Goal: Information Seeking & Learning: Check status

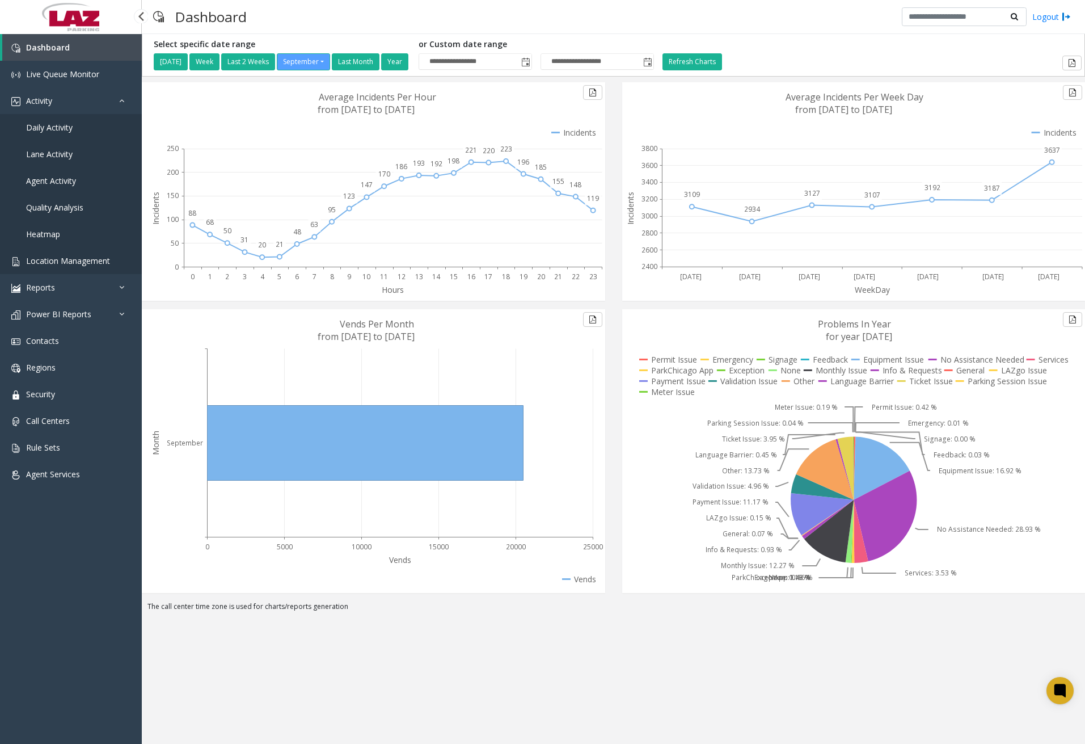
click at [84, 258] on span "Location Management" at bounding box center [68, 260] width 84 height 11
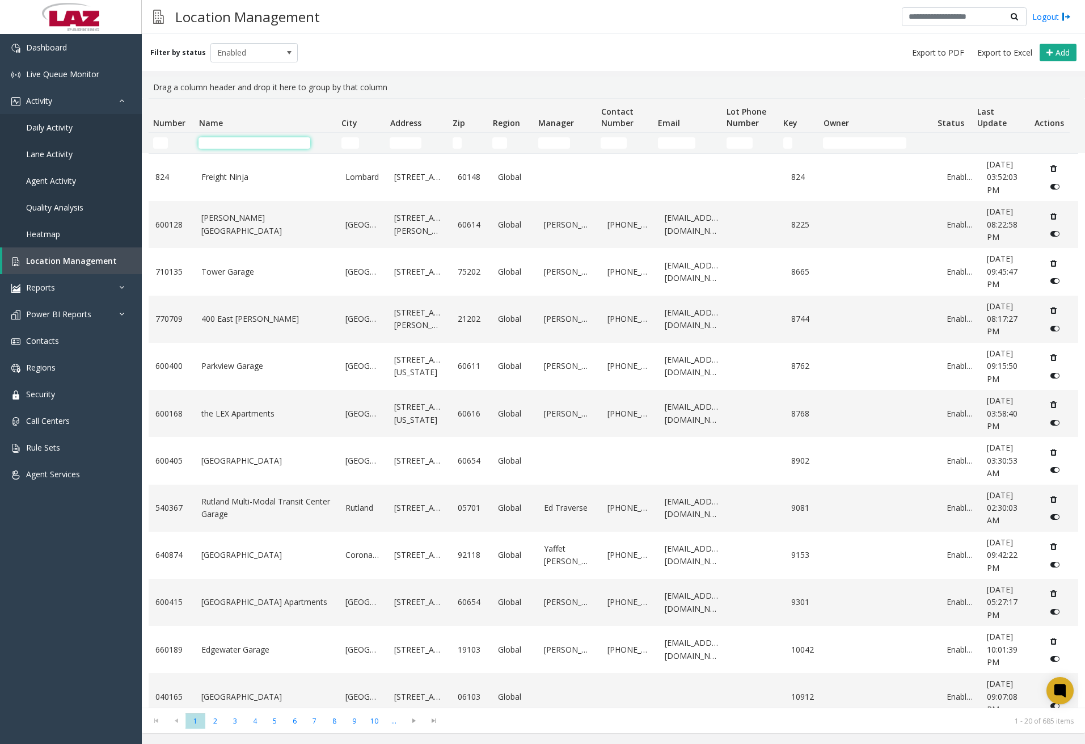
click at [243, 142] on input "Name Filter" at bounding box center [254, 142] width 112 height 11
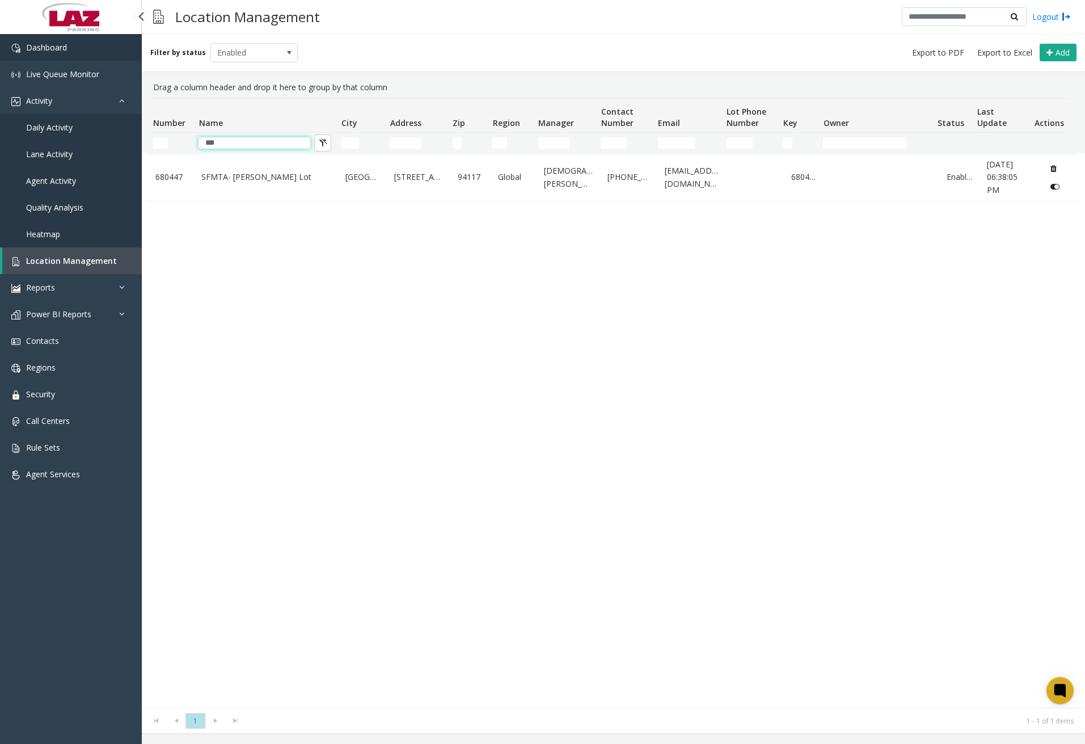
type input "***"
click at [47, 44] on span "Dashboard" at bounding box center [46, 47] width 41 height 11
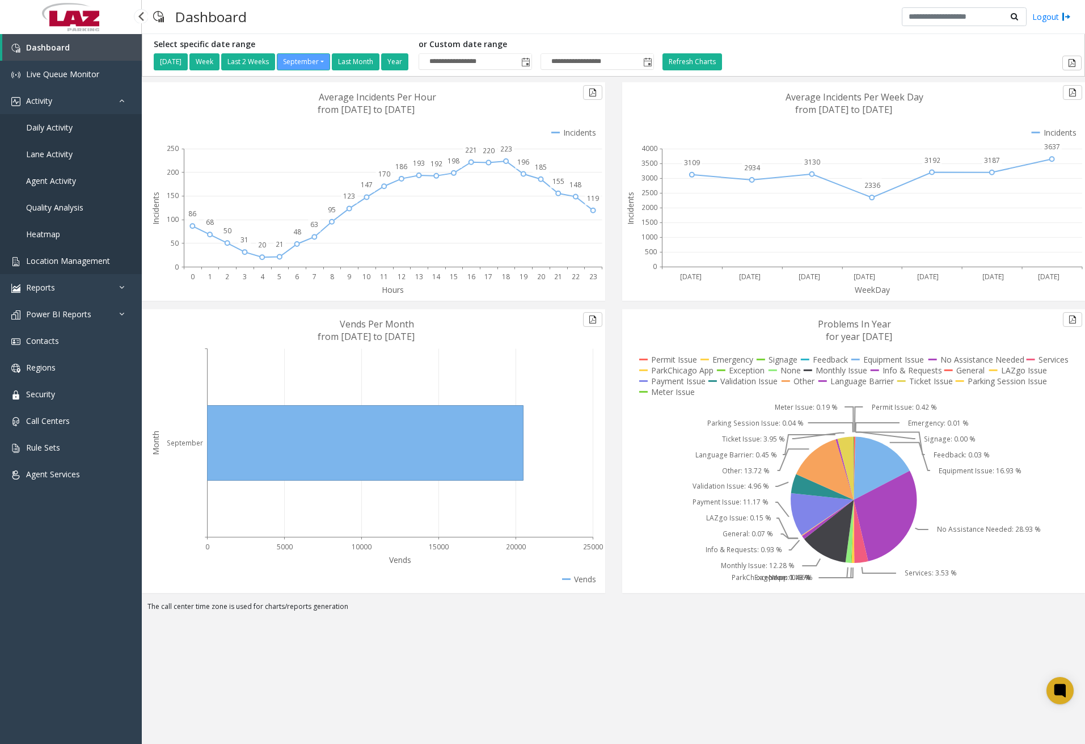
click at [82, 264] on span "Location Management" at bounding box center [68, 260] width 84 height 11
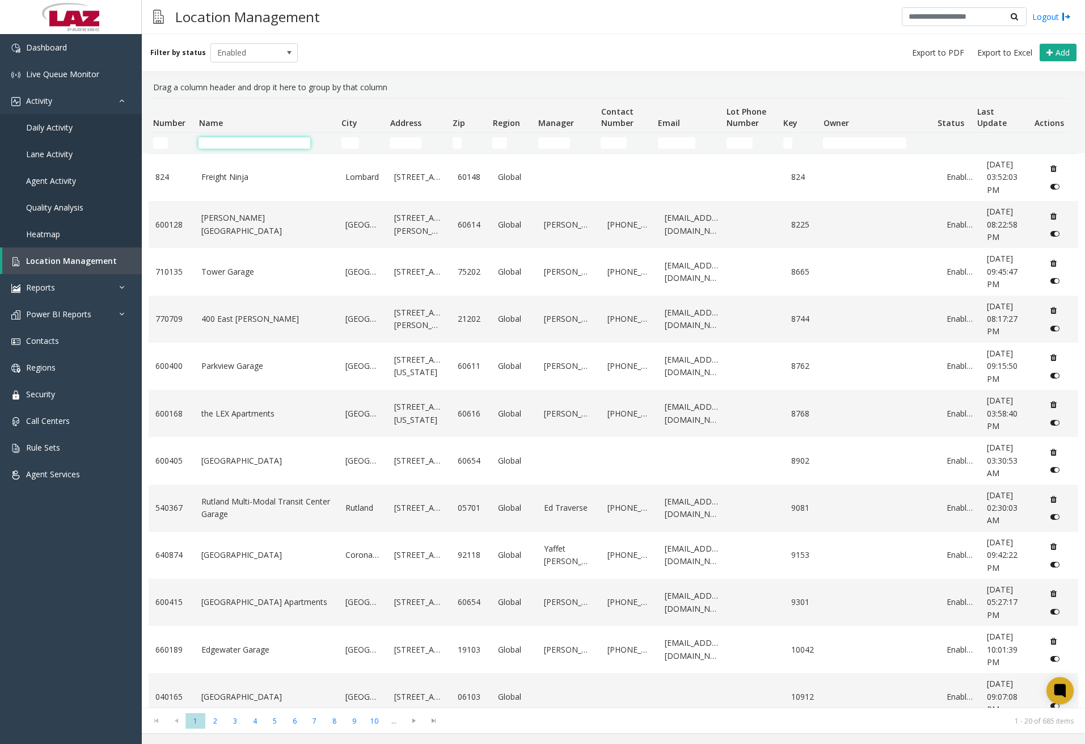
click at [263, 147] on input "Name Filter" at bounding box center [254, 142] width 112 height 11
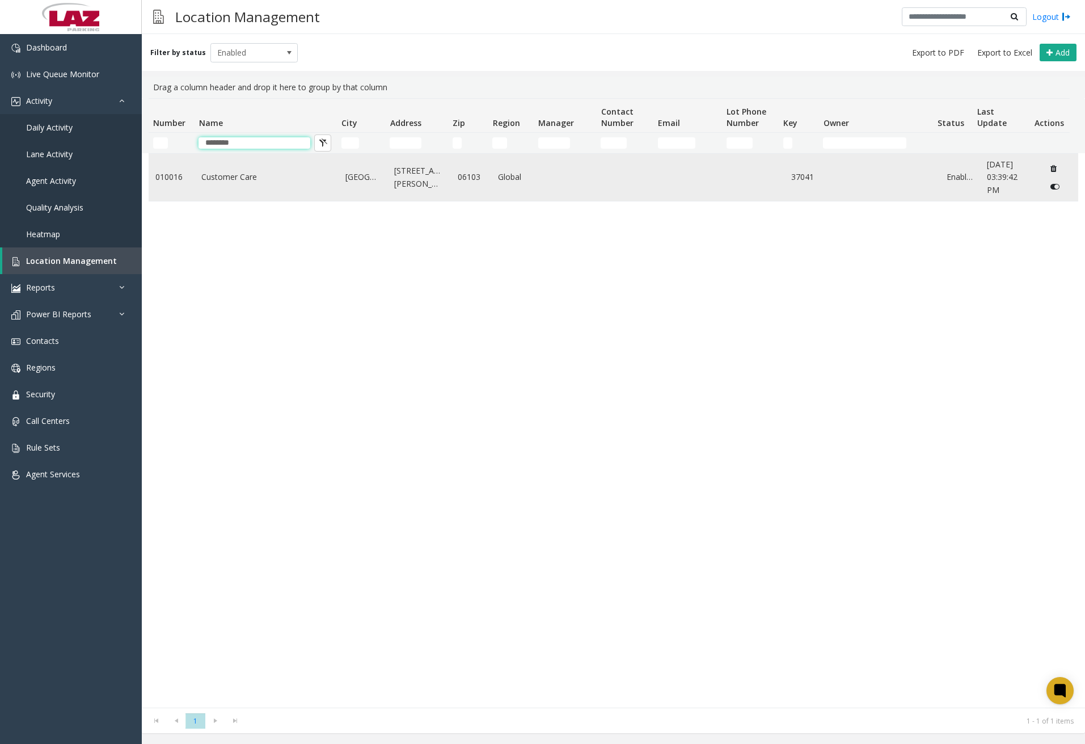
type input "********"
click at [269, 184] on td "Customer Care" at bounding box center [267, 177] width 144 height 47
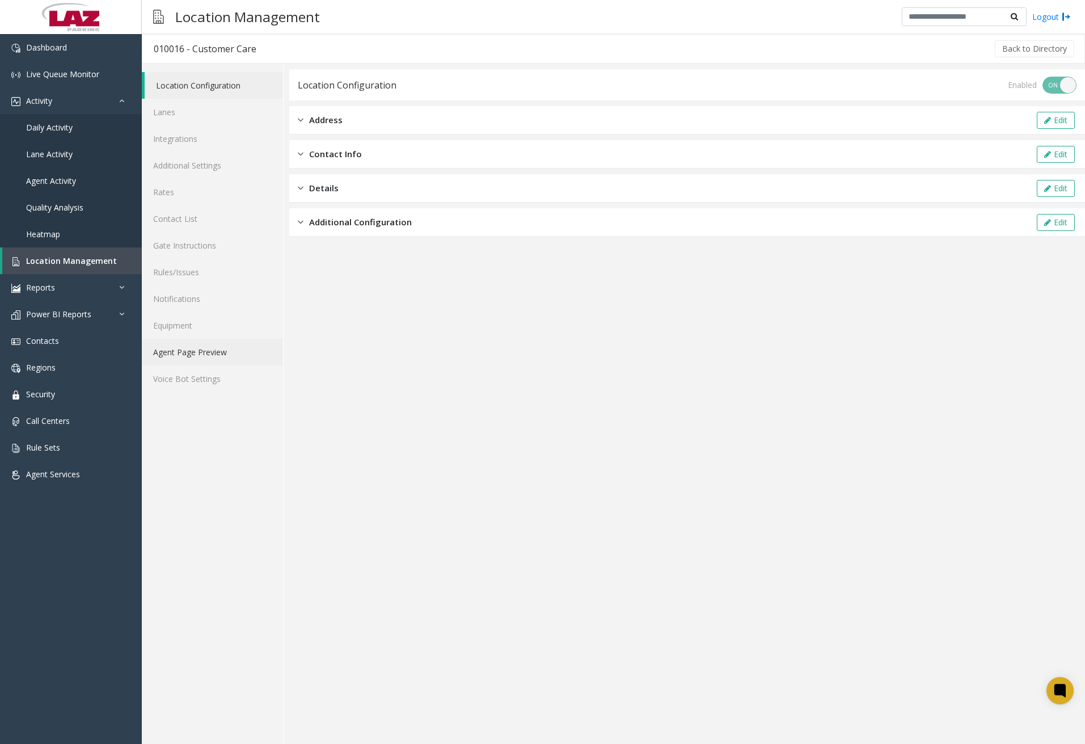
click at [213, 348] on link "Agent Page Preview" at bounding box center [212, 352] width 141 height 27
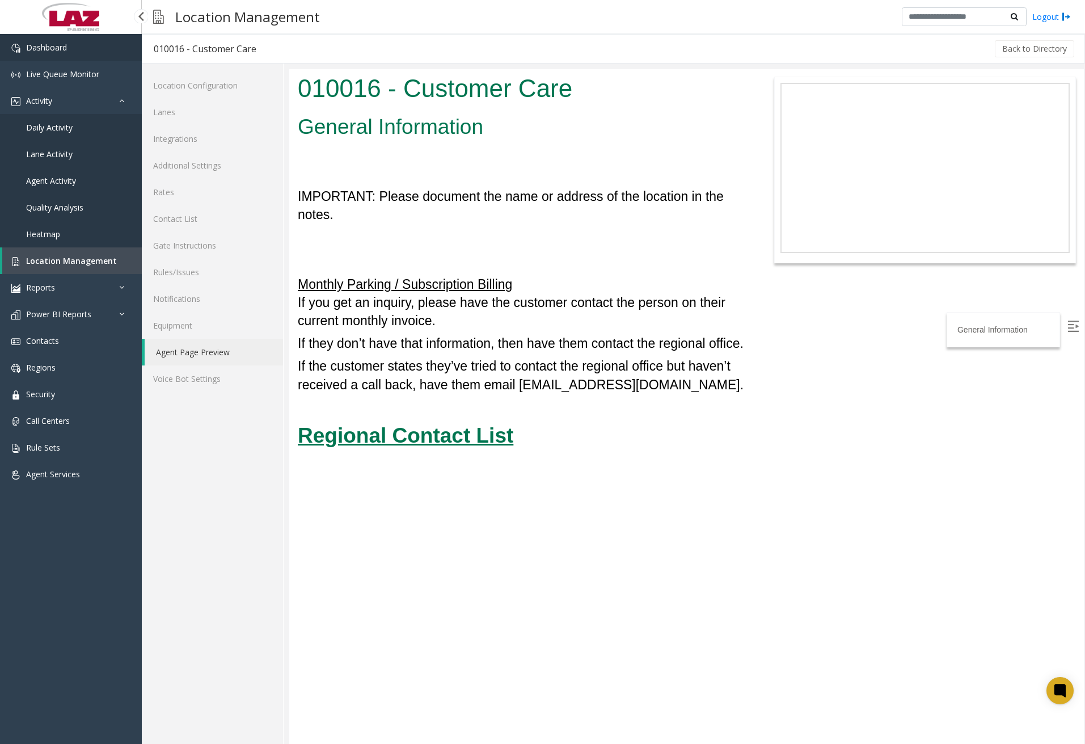
click at [95, 43] on link "Dashboard" at bounding box center [71, 47] width 142 height 27
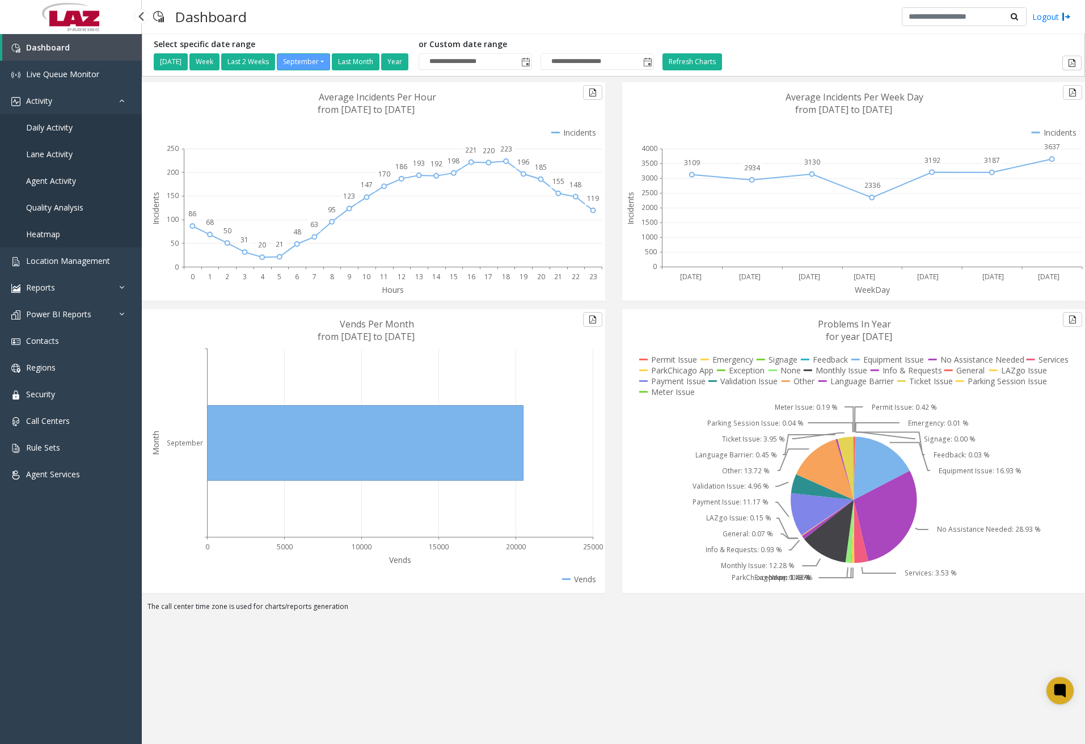
click at [62, 136] on link "Daily Activity" at bounding box center [71, 127] width 142 height 27
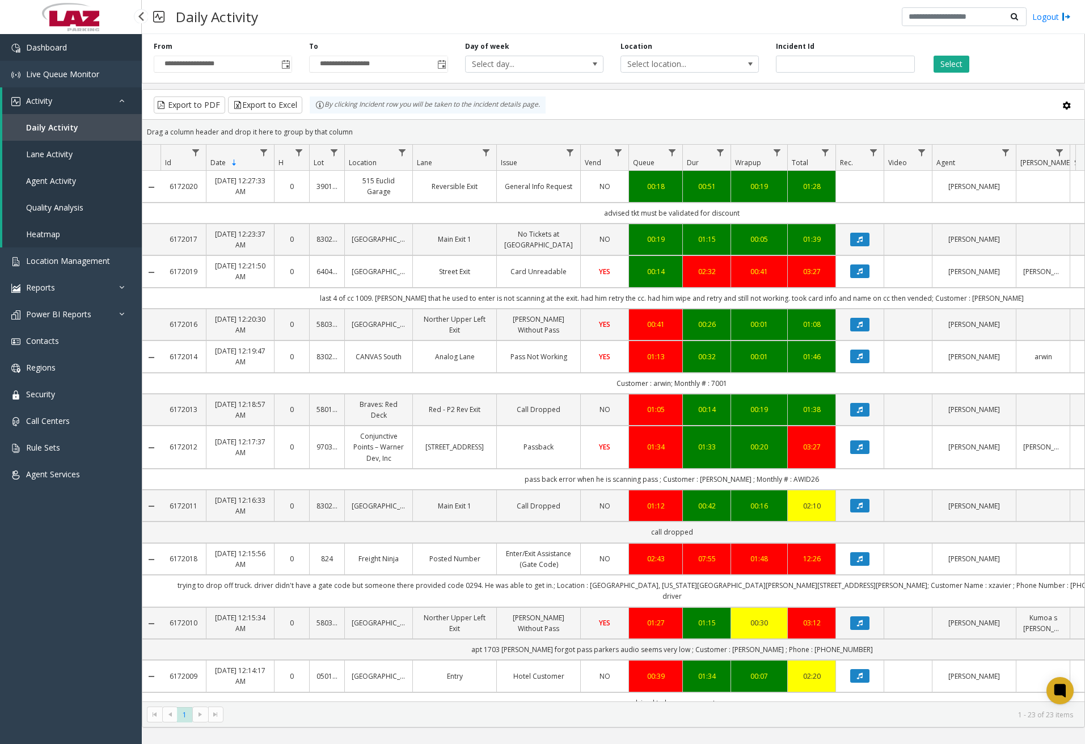
click at [92, 49] on link "Dashboard" at bounding box center [71, 47] width 142 height 27
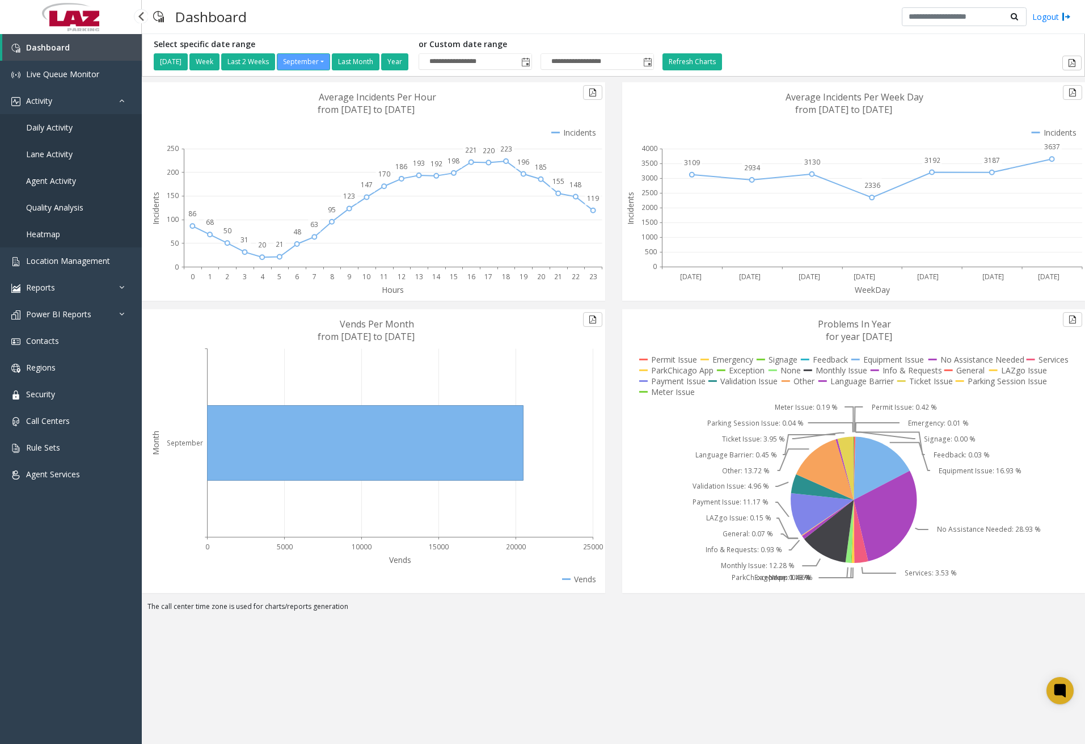
click at [66, 130] on span "Daily Activity" at bounding box center [49, 127] width 47 height 11
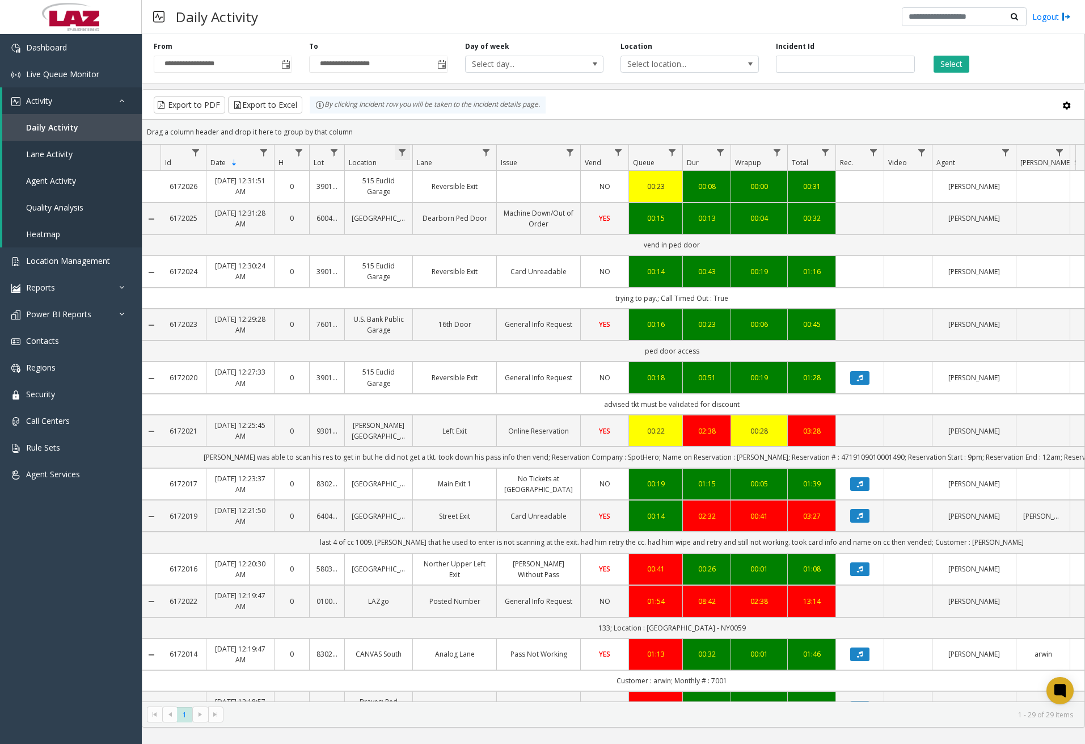
click at [403, 151] on span "Data table" at bounding box center [402, 152] width 9 height 9
click at [430, 195] on input "Location Filter" at bounding box center [451, 201] width 96 height 19
type input "*****"
click at [470, 301] on button "Filter" at bounding box center [476, 306] width 47 height 25
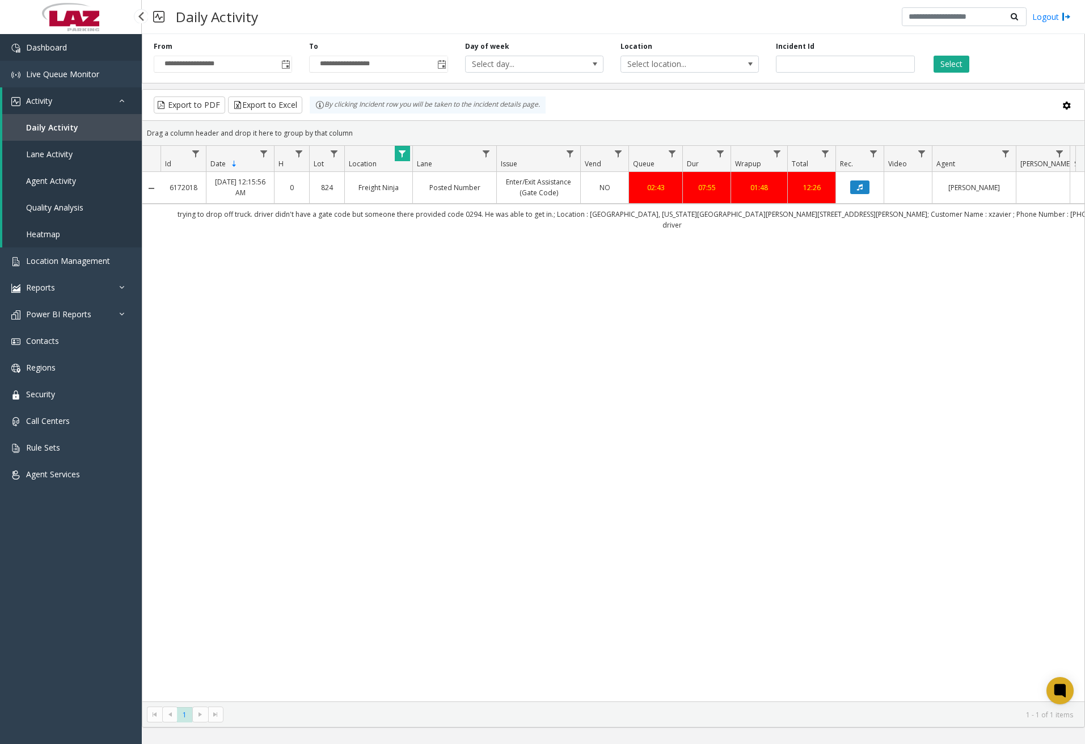
click at [92, 50] on link "Dashboard" at bounding box center [71, 47] width 142 height 27
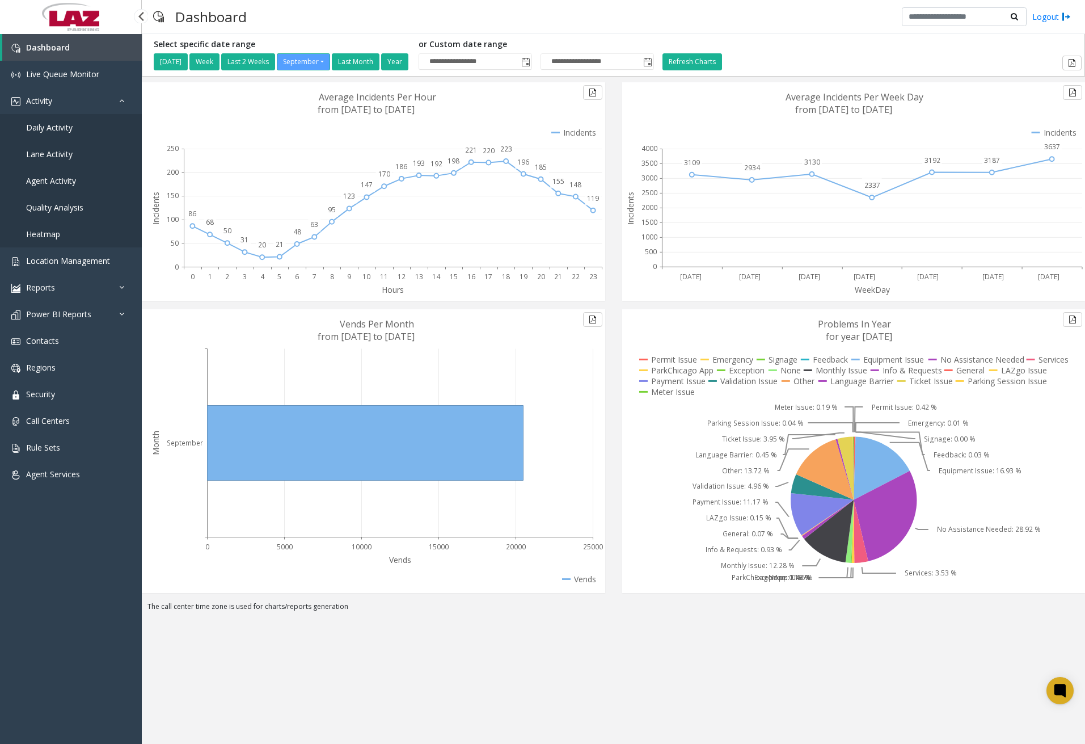
click at [53, 132] on span "Daily Activity" at bounding box center [49, 127] width 47 height 11
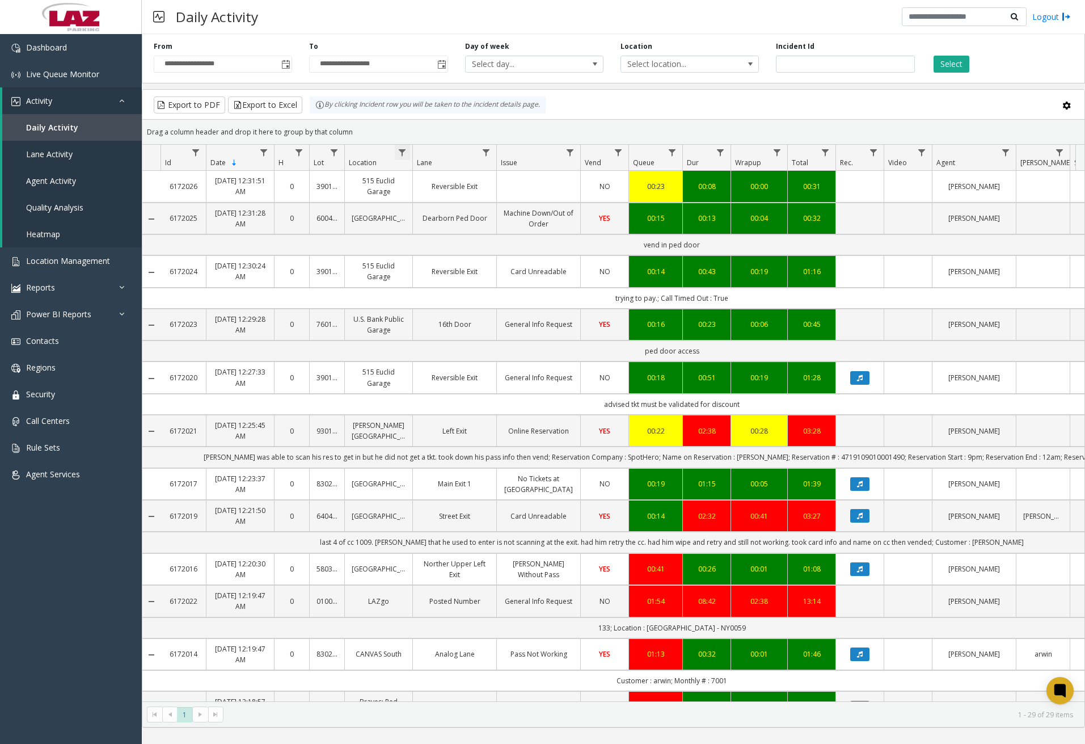
click at [406, 149] on span "Data table" at bounding box center [402, 152] width 9 height 9
click at [432, 201] on input "Location Filter" at bounding box center [451, 201] width 96 height 19
type input "******"
click at [471, 307] on button "Filter" at bounding box center [476, 306] width 47 height 25
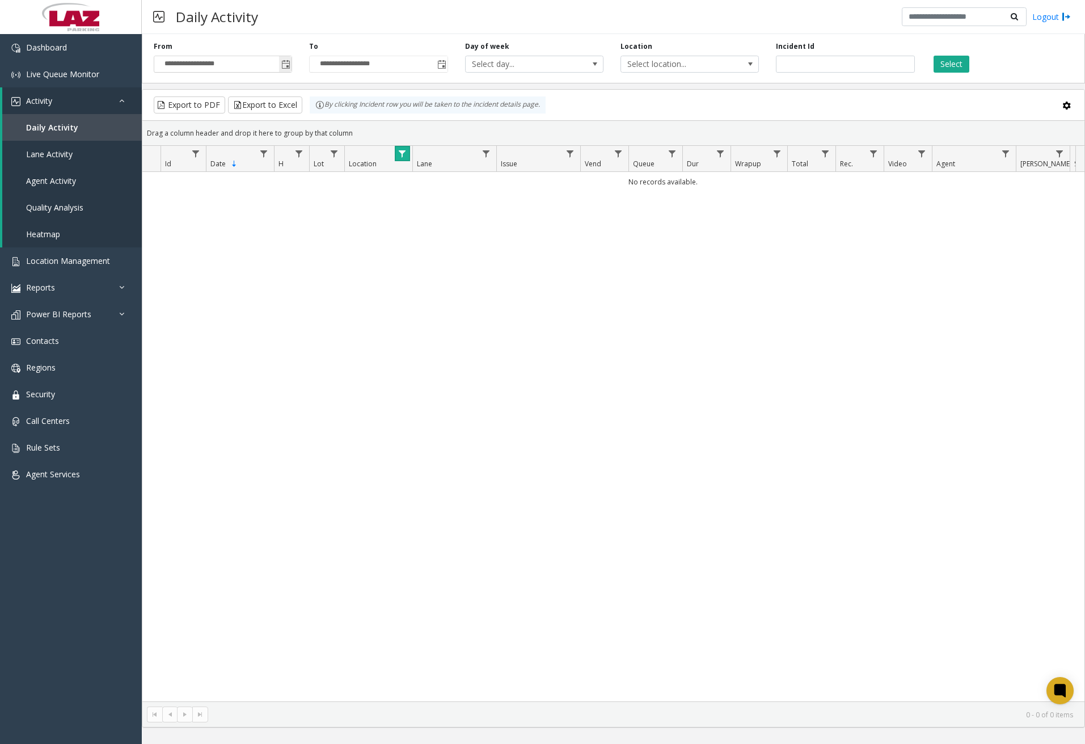
click at [289, 63] on span "Toggle popup" at bounding box center [285, 64] width 9 height 9
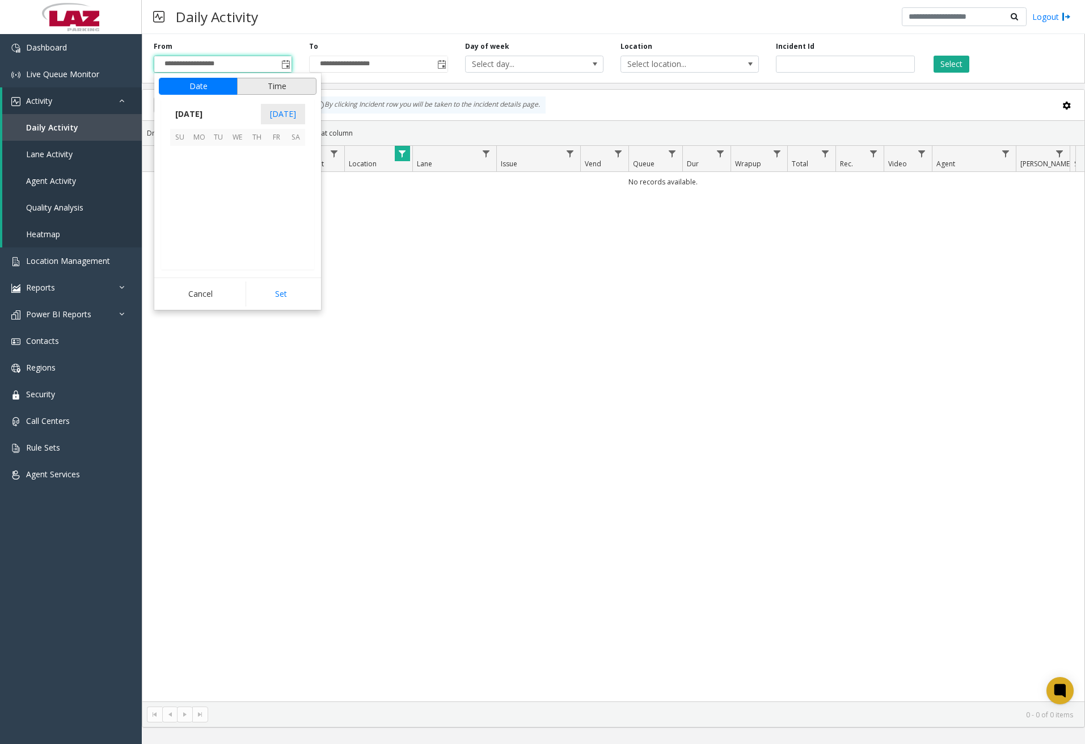
scroll to position [203549, 0]
click at [217, 211] on span "23" at bounding box center [218, 213] width 19 height 19
click at [185, 212] on span "11" at bounding box center [186, 213] width 9 height 11
click at [241, 196] on span "00" at bounding box center [243, 196] width 9 height 11
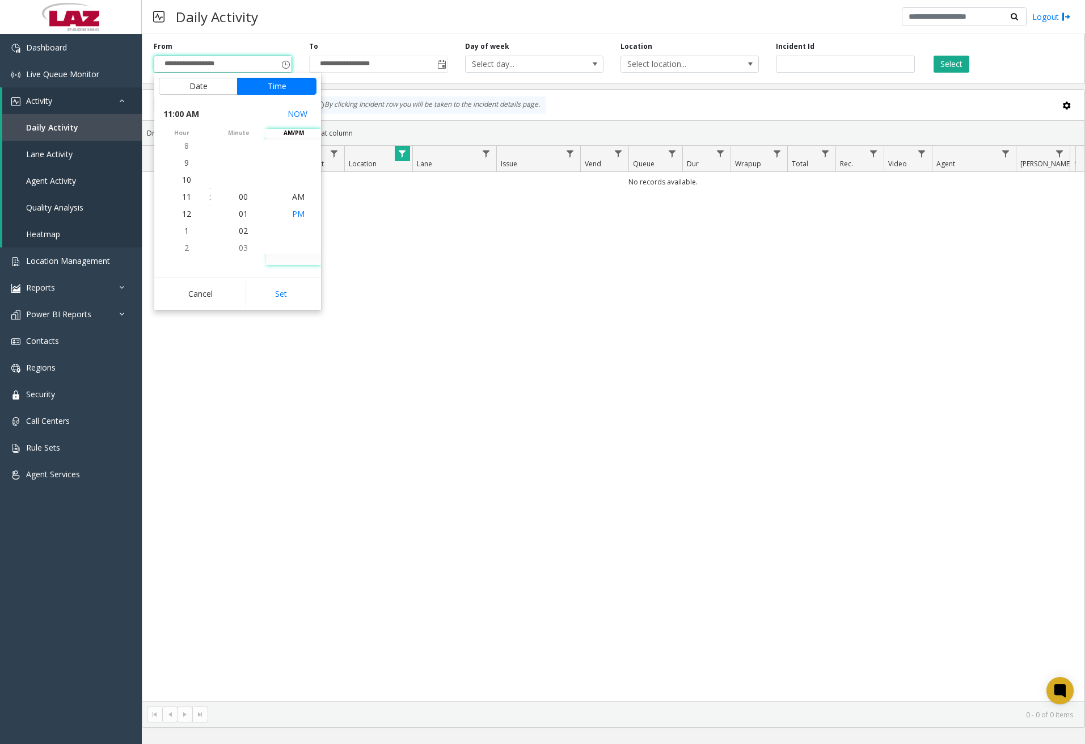
click at [297, 216] on span "PM" at bounding box center [298, 213] width 12 height 11
click at [280, 292] on button "Set" at bounding box center [281, 293] width 71 height 25
type input "**********"
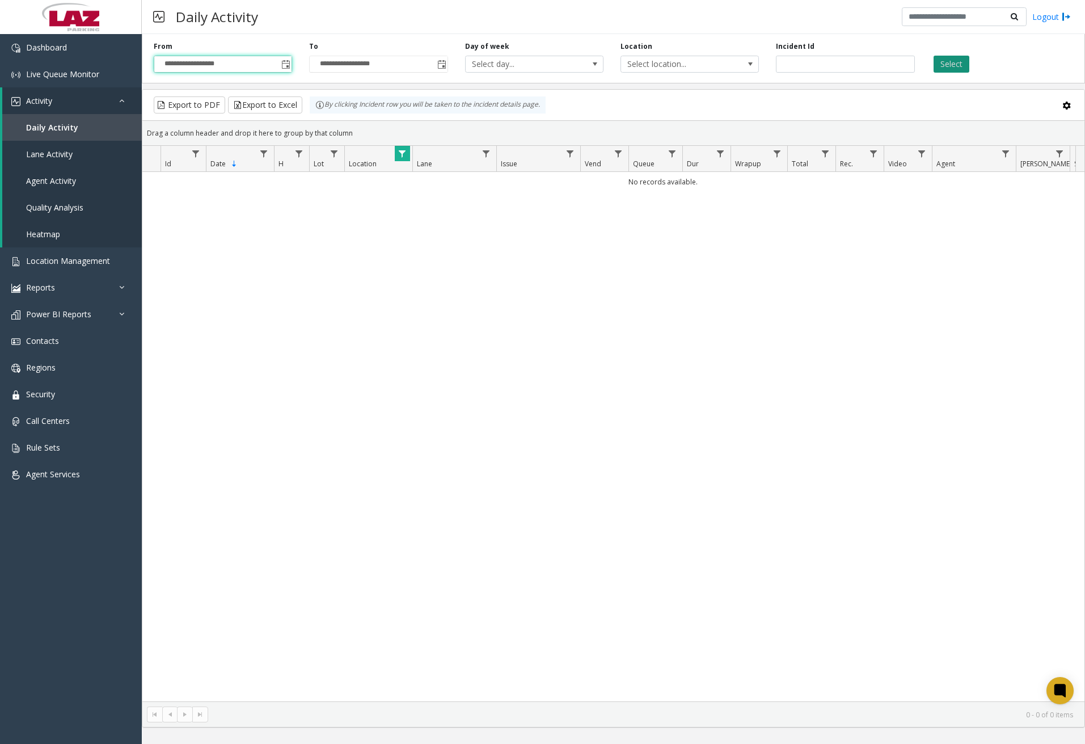
click at [952, 67] on button "Select" at bounding box center [952, 64] width 36 height 17
click at [102, 50] on link "Dashboard" at bounding box center [71, 47] width 142 height 27
